Goal: Transaction & Acquisition: Purchase product/service

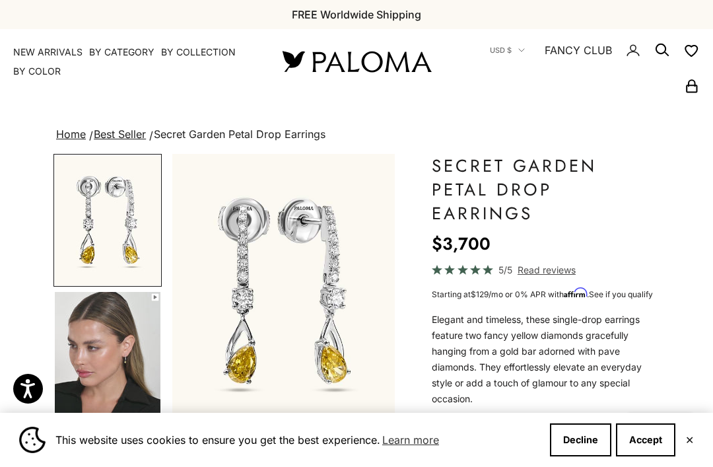
click at [58, 53] on link "NEW ARRIVALS" at bounding box center [47, 52] width 69 height 13
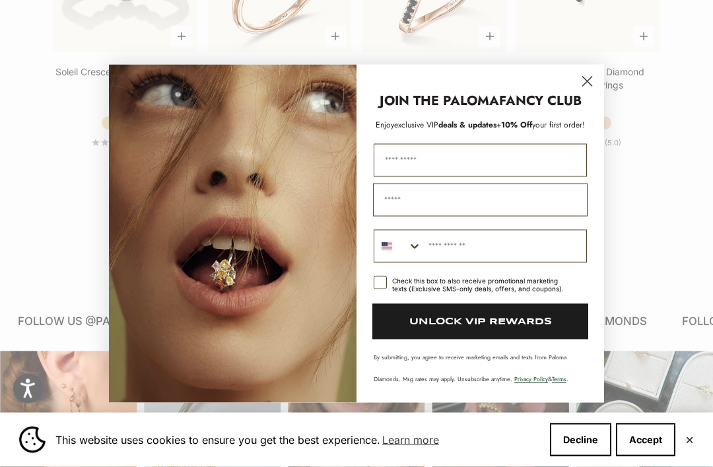
scroll to position [1348, 0]
click at [576, 93] on icon "Close dialog" at bounding box center [587, 81] width 23 height 23
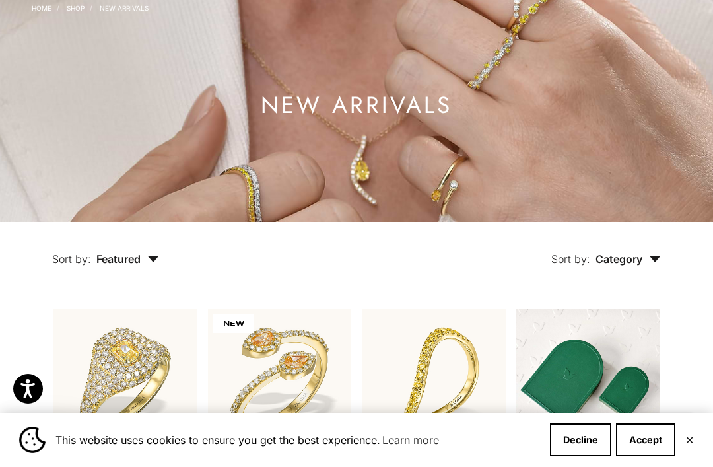
scroll to position [0, 0]
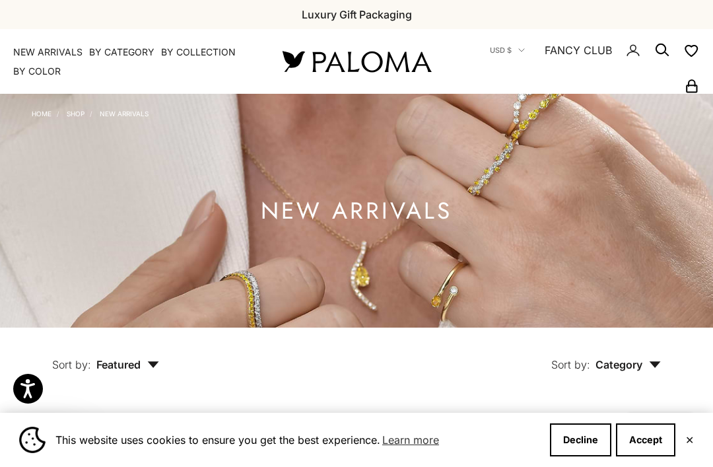
click at [136, 50] on summary "By Category" at bounding box center [121, 52] width 65 height 13
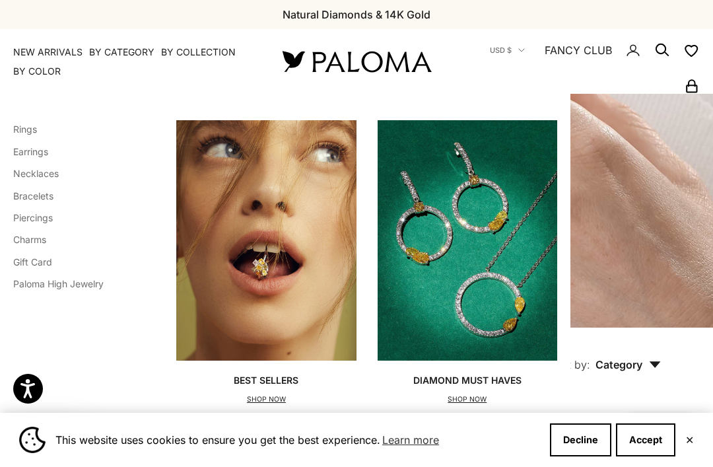
click at [36, 129] on link "Rings" at bounding box center [25, 128] width 24 height 11
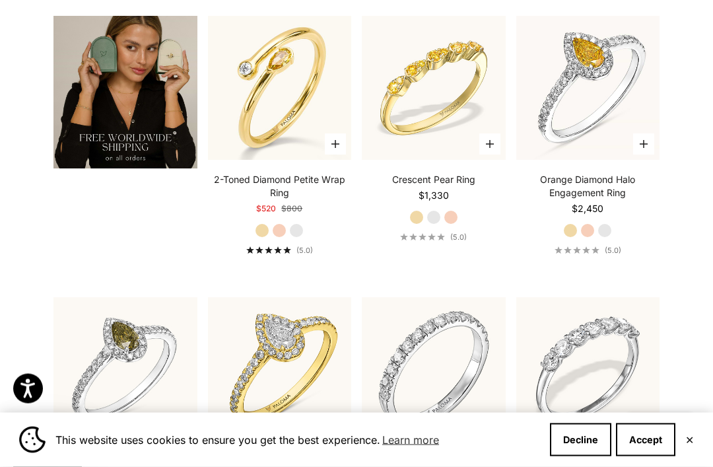
scroll to position [2071, 0]
click at [279, 238] on label "Rose Gold" at bounding box center [279, 230] width 15 height 15
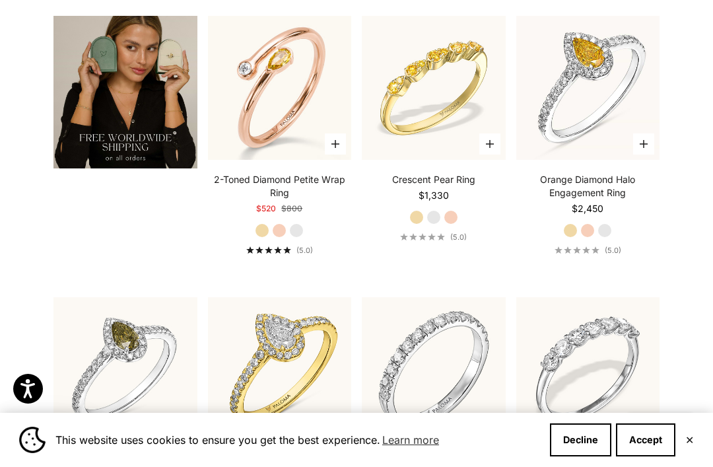
click at [309, 131] on img at bounding box center [280, 88] width 158 height 158
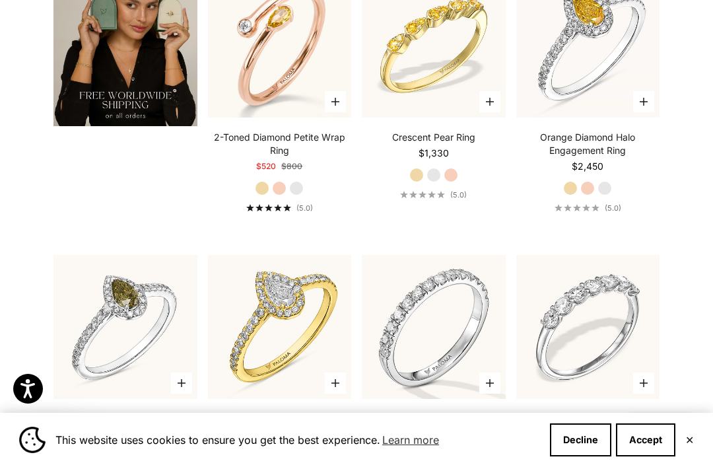
click at [292, 100] on img at bounding box center [280, 45] width 158 height 158
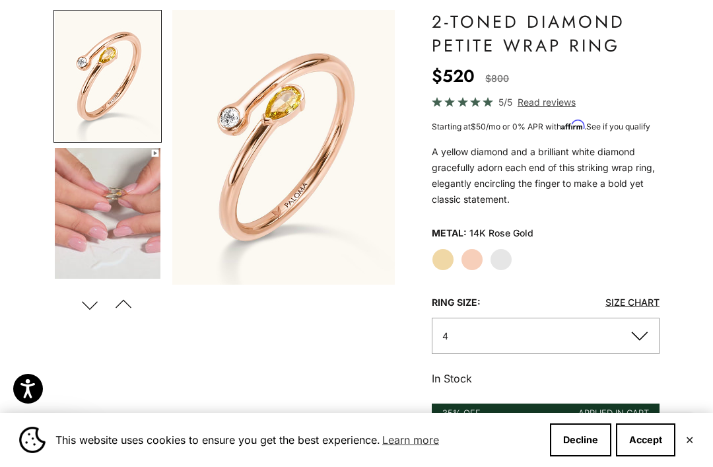
scroll to position [167, 0]
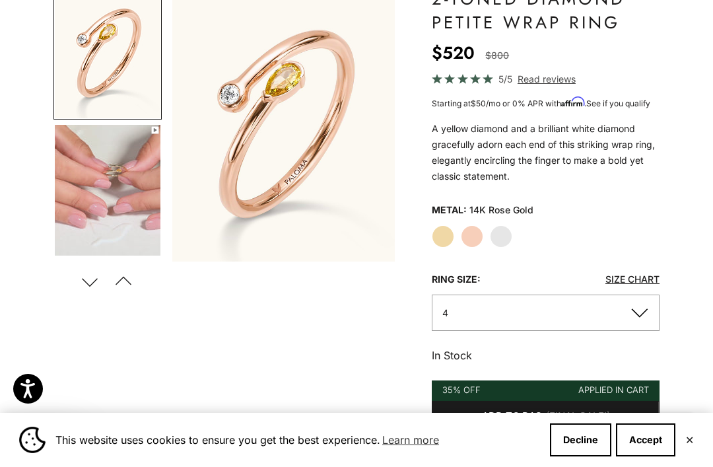
click at [644, 303] on button "4" at bounding box center [546, 312] width 228 height 36
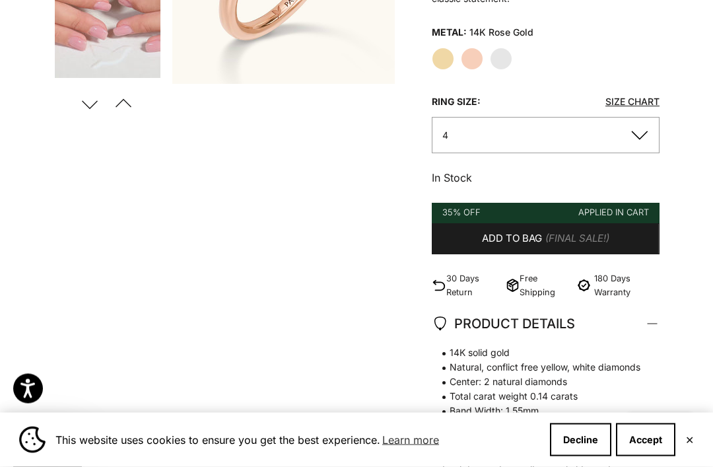
click at [637, 131] on button "4" at bounding box center [546, 135] width 228 height 36
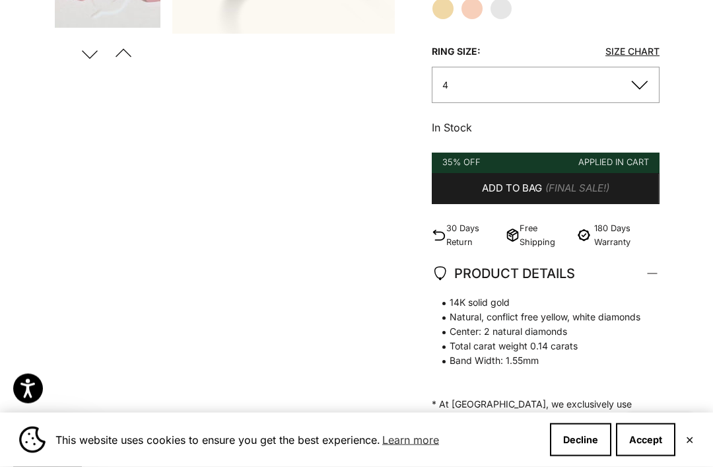
scroll to position [395, 0]
click at [634, 83] on button "4" at bounding box center [546, 84] width 228 height 36
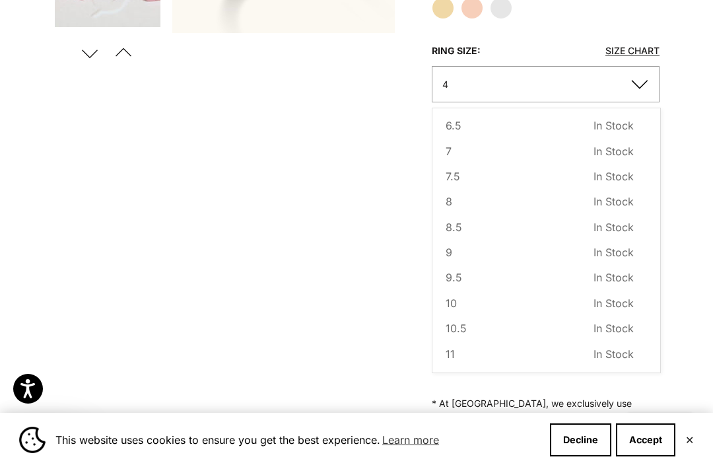
scroll to position [131, 0]
click at [618, 249] on span "In Stock" at bounding box center [613, 252] width 40 height 17
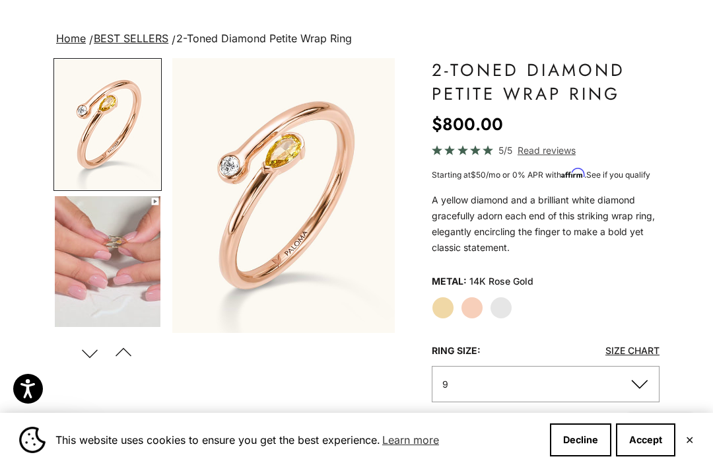
scroll to position [95, 0]
click at [438, 316] on label "Yellow Gold" at bounding box center [443, 308] width 22 height 22
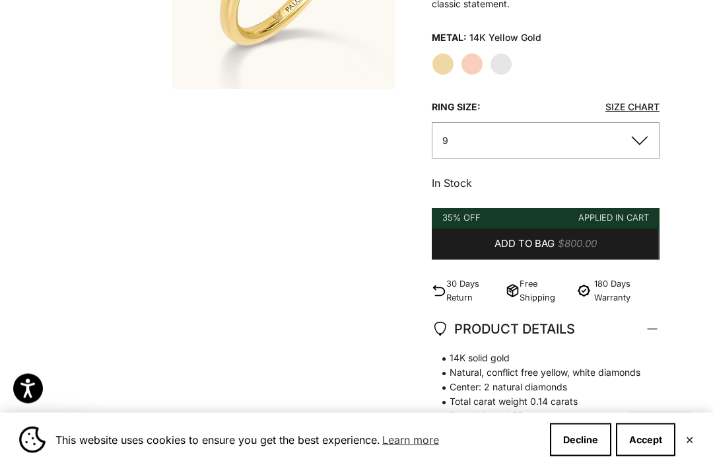
scroll to position [316, 0]
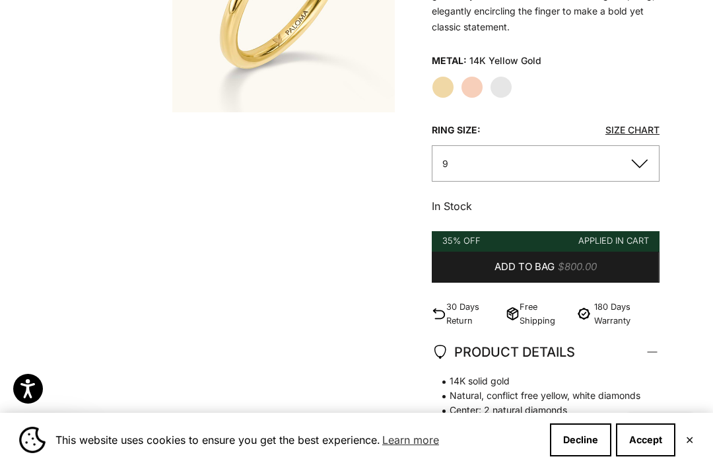
click at [644, 164] on button "9" at bounding box center [546, 163] width 228 height 36
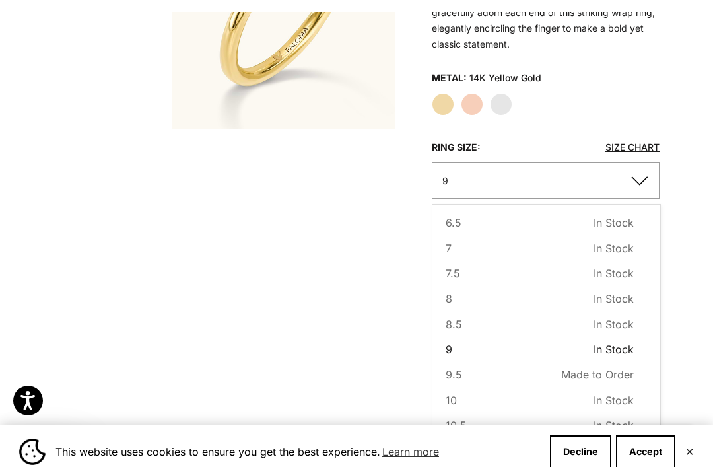
scroll to position [296, 0]
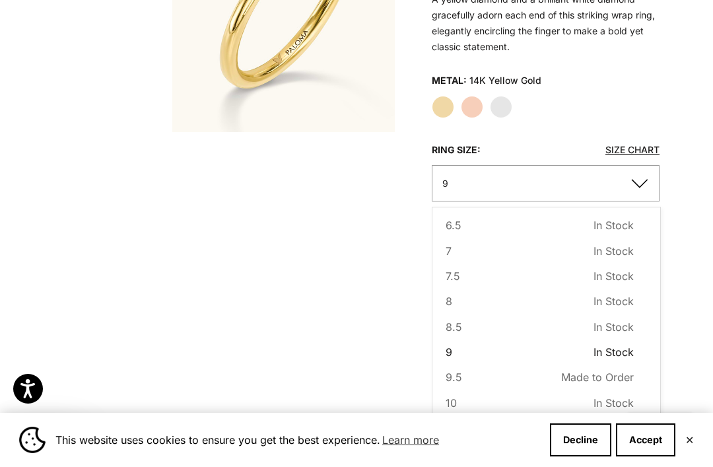
click at [457, 322] on span "8.5" at bounding box center [454, 326] width 17 height 17
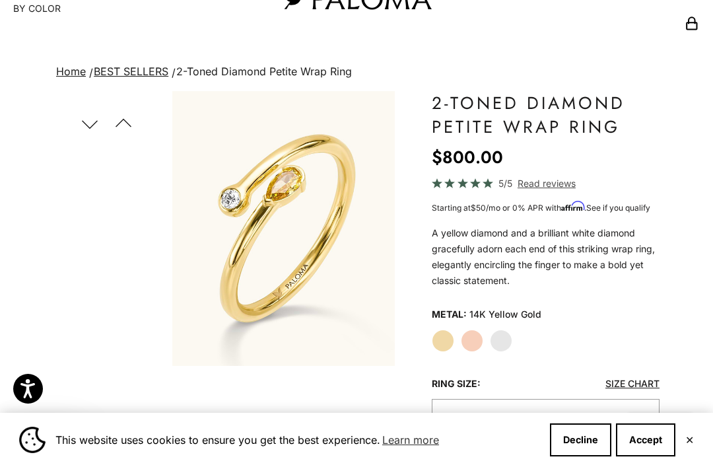
scroll to position [63, 0]
click at [590, 456] on button "Decline" at bounding box center [580, 439] width 61 height 33
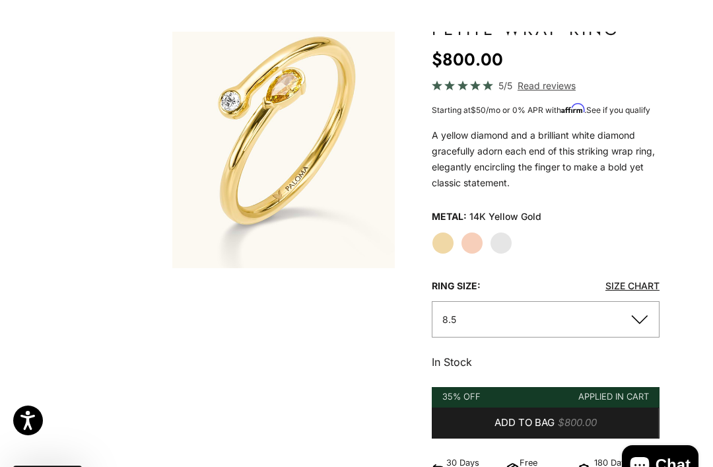
scroll to position [0, 0]
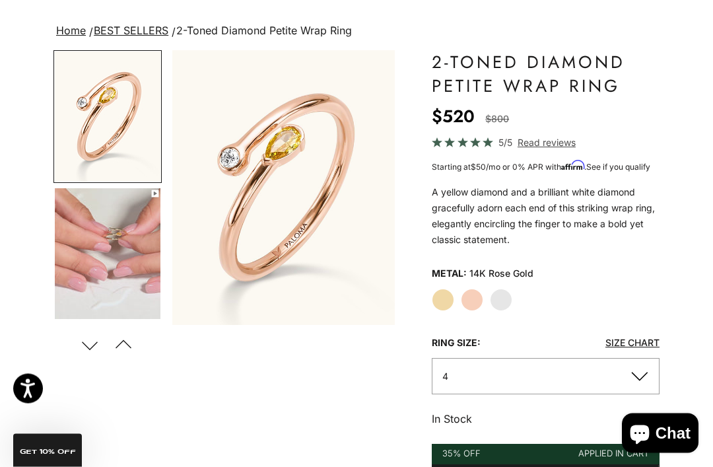
scroll to position [104, 0]
click at [645, 369] on button "4" at bounding box center [546, 376] width 228 height 36
click at [643, 366] on button "4" at bounding box center [546, 376] width 228 height 36
click at [636, 363] on button "4" at bounding box center [546, 376] width 228 height 36
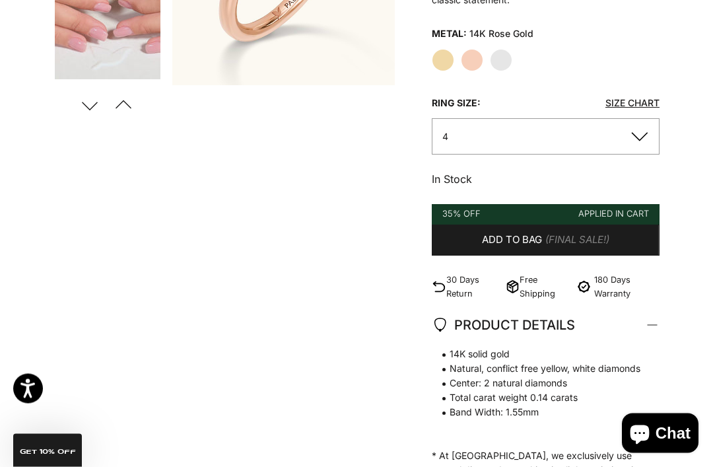
scroll to position [344, 0]
click at [644, 135] on button "4" at bounding box center [546, 135] width 228 height 36
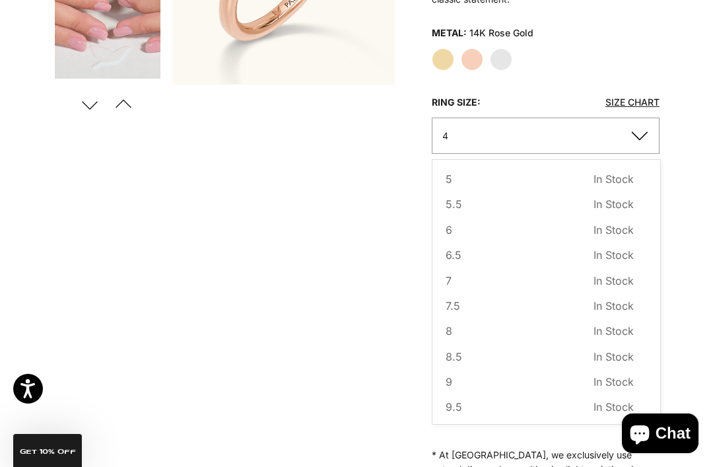
scroll to position [54, 0]
click at [461, 358] on button "8.5 In Stock Sold out" at bounding box center [540, 355] width 188 height 17
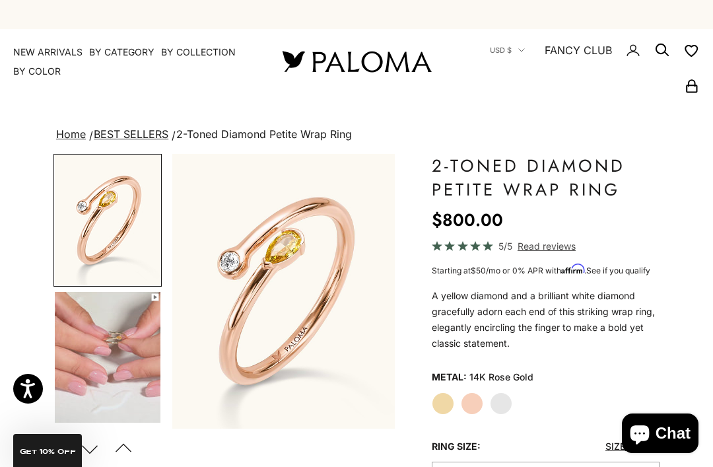
click at [201, 51] on summary "By Collection" at bounding box center [198, 52] width 75 height 13
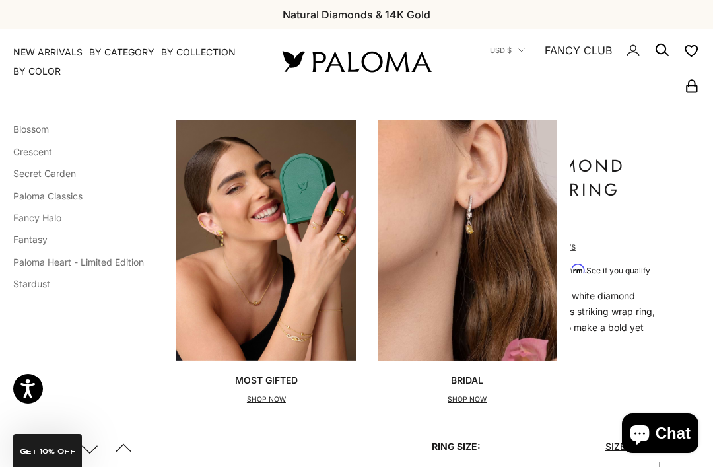
click at [133, 265] on link "Paloma Heart - Limited Edition" at bounding box center [78, 261] width 131 height 11
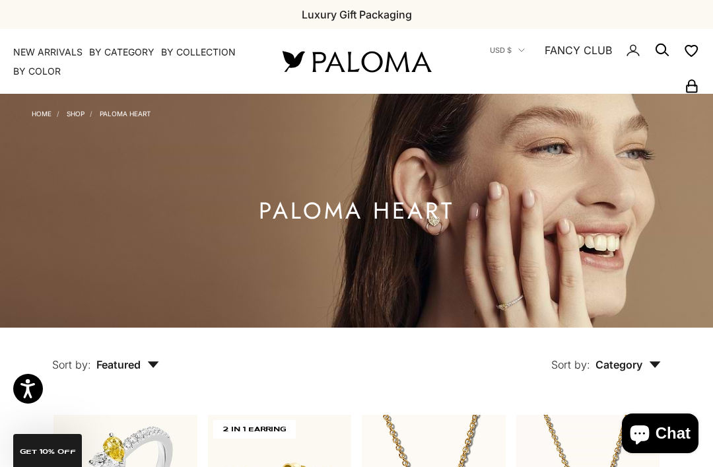
click at [395, 73] on img at bounding box center [356, 62] width 158 height 28
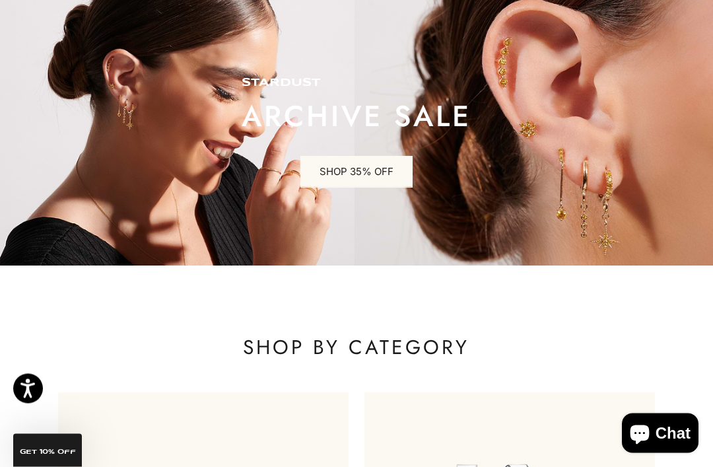
scroll to position [96, 0]
click at [380, 178] on link "SHOP 35% OFF" at bounding box center [356, 172] width 112 height 32
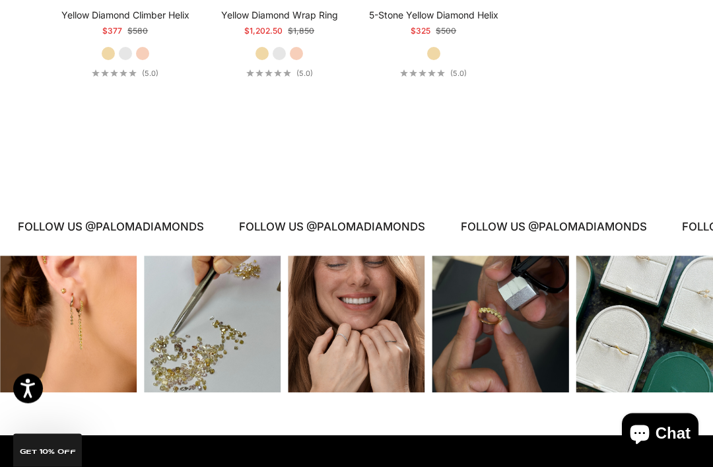
scroll to position [3374, 0]
